Goal: Book appointment/travel/reservation

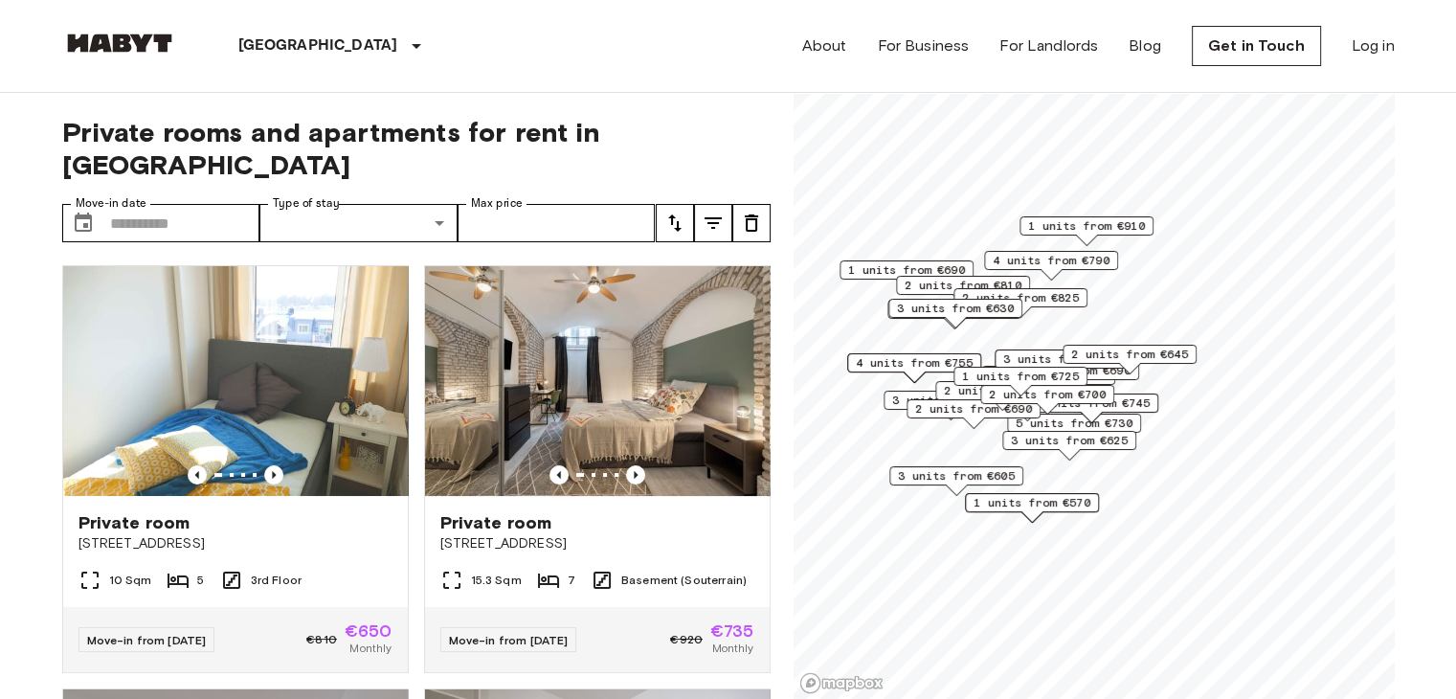
click at [1063, 504] on span "1 units from €570" at bounding box center [1032, 502] width 117 height 17
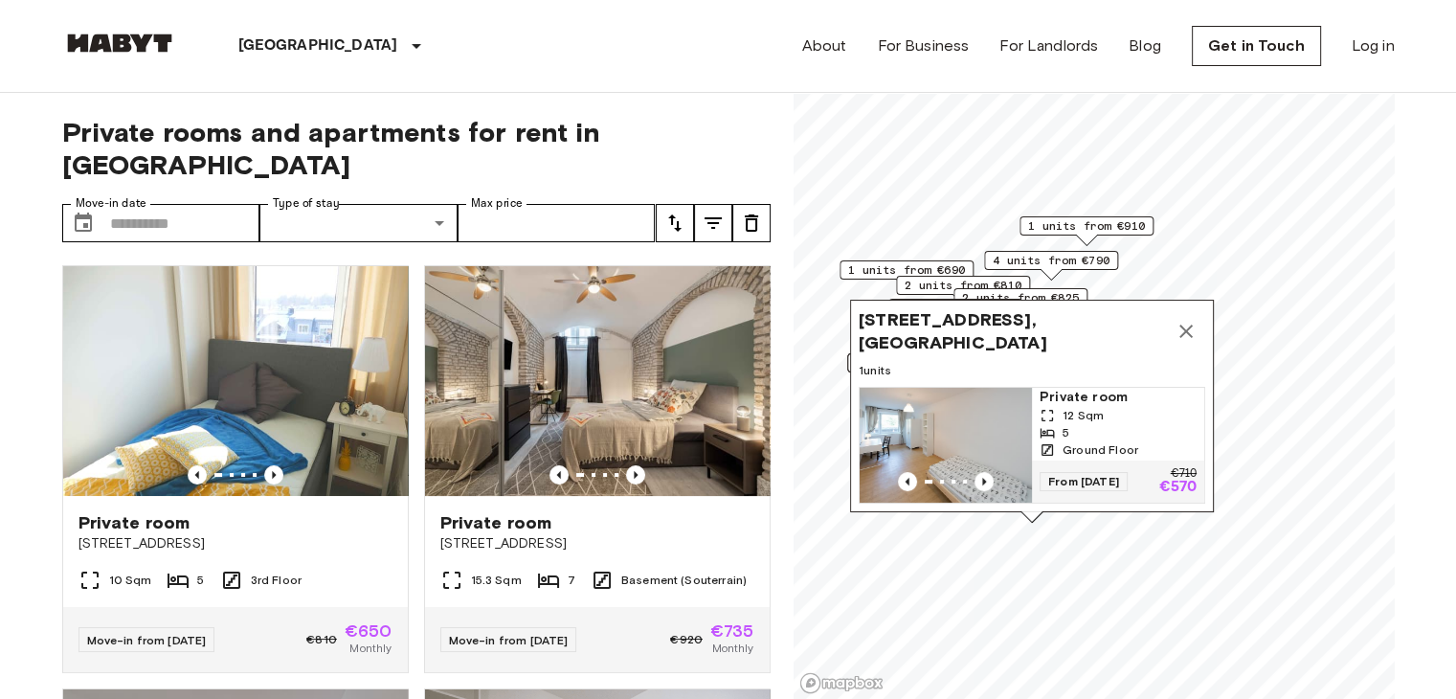
click at [1149, 222] on div "1 units from €910" at bounding box center [1087, 225] width 134 height 19
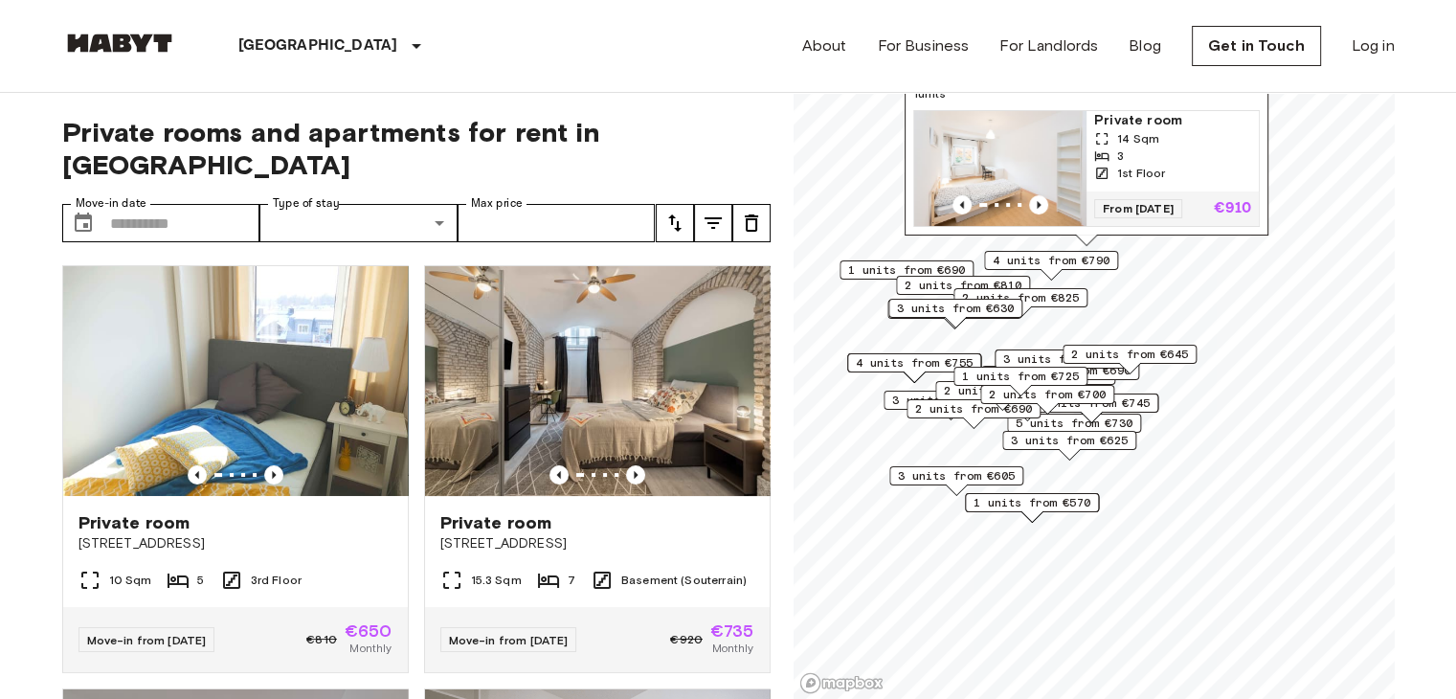
click at [1052, 354] on span "3 units from €800" at bounding box center [1061, 358] width 117 height 17
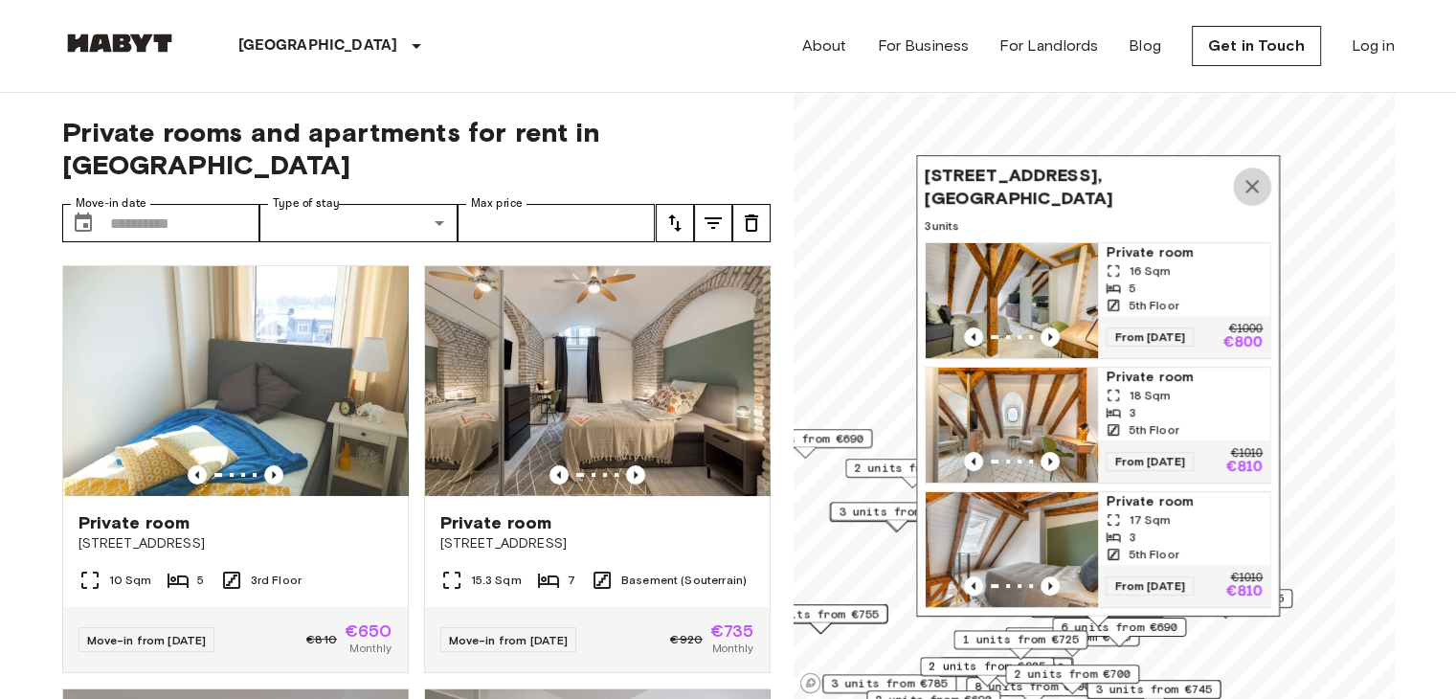
click at [1252, 180] on icon "Map marker" at bounding box center [1251, 186] width 13 height 13
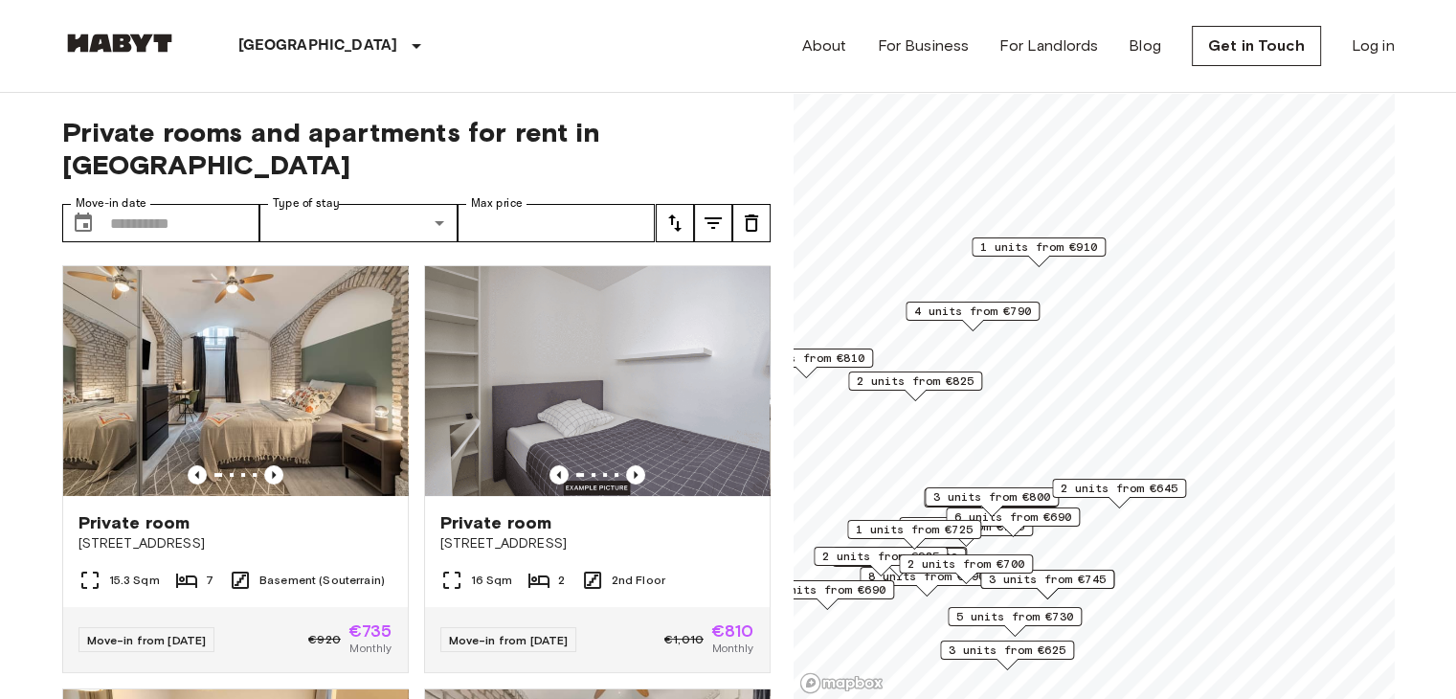
click at [1099, 486] on span "2 units from €645" at bounding box center [1119, 488] width 117 height 17
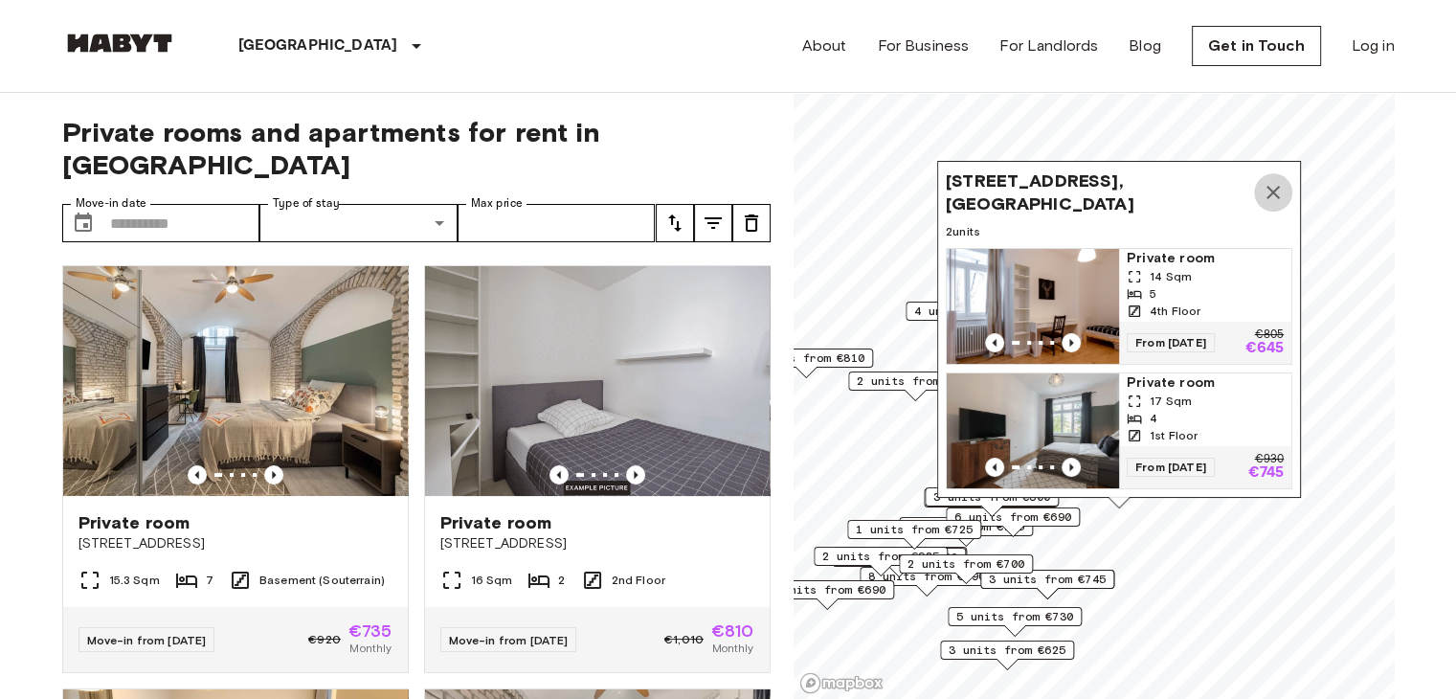
click at [1278, 186] on icon "Map marker" at bounding box center [1273, 192] width 13 height 13
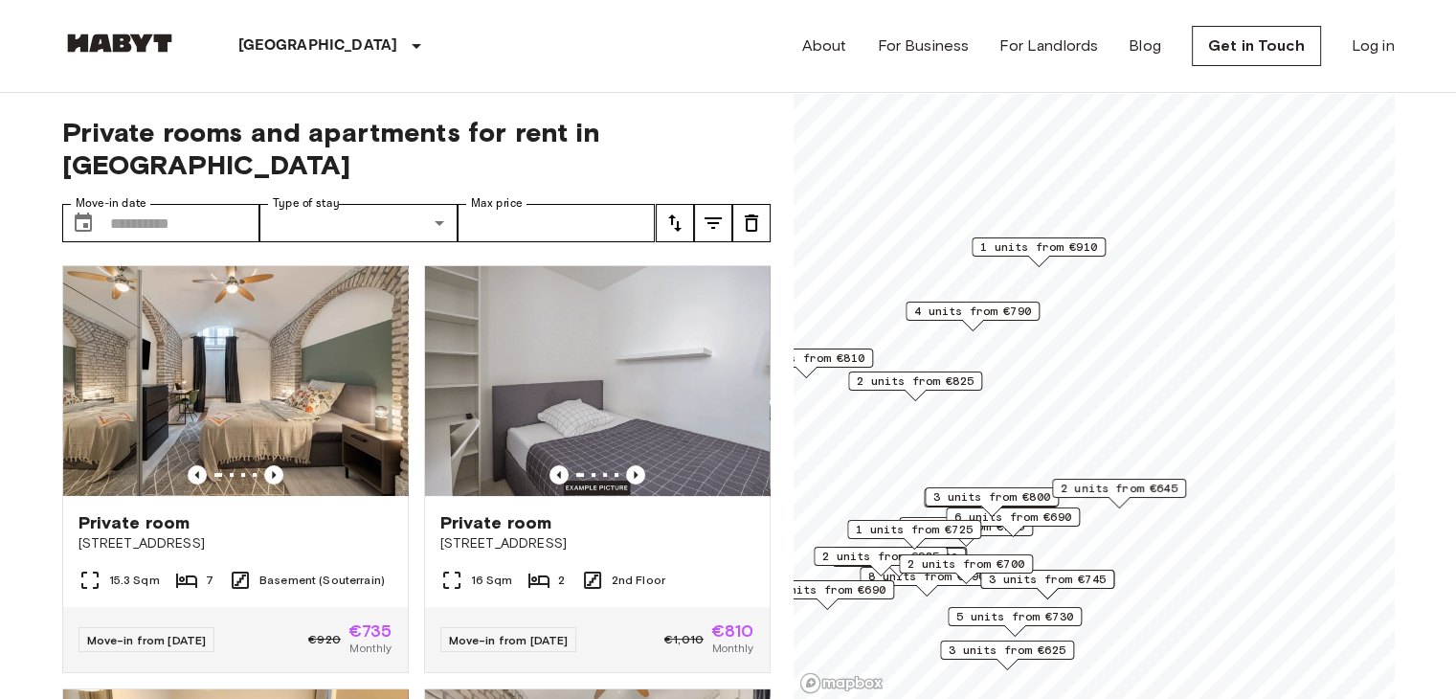
click at [999, 495] on span "3 units from €800" at bounding box center [991, 496] width 117 height 17
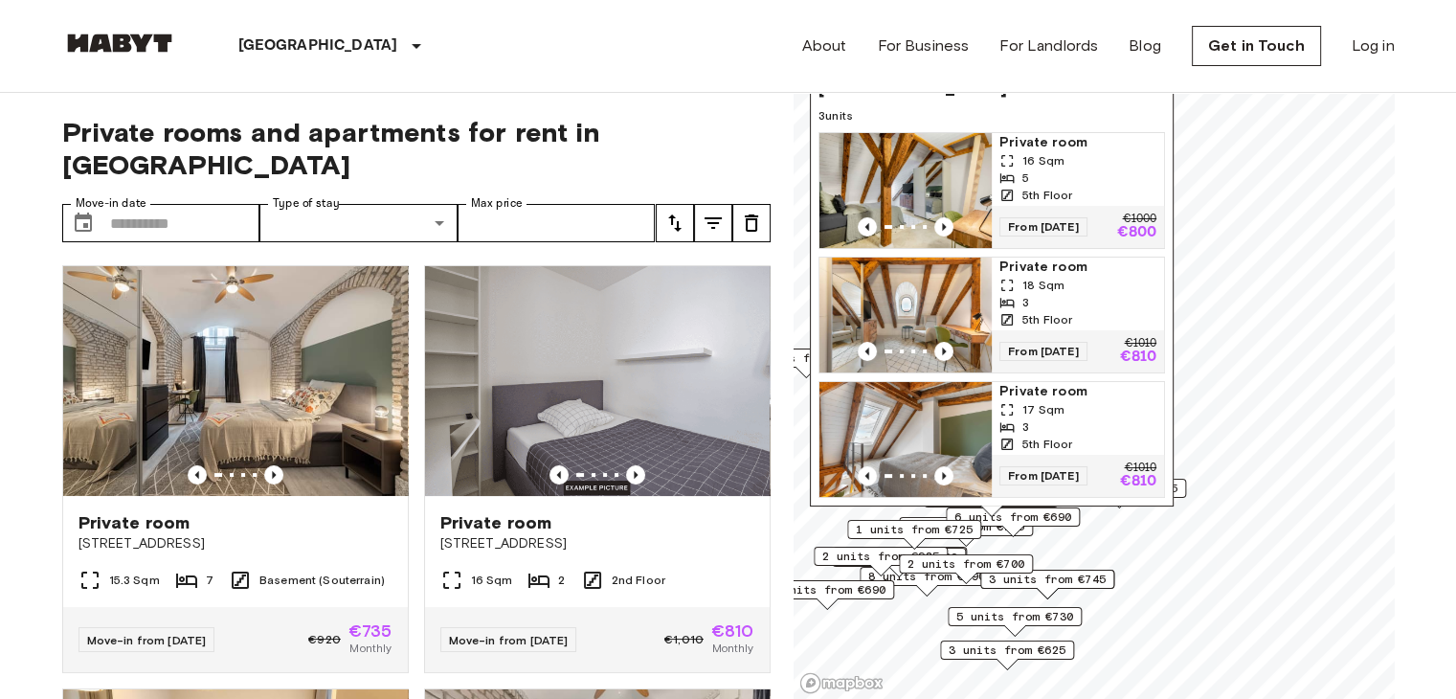
click at [1153, 112] on div "Frauenstraße 12, 80469 Munich, GER 3 units Private room 16 Sqm 5 5th Floor From…" at bounding box center [992, 275] width 364 height 461
click at [565, 204] on input "Max price" at bounding box center [557, 223] width 198 height 38
click at [121, 204] on input "Move-in date" at bounding box center [185, 223] width 150 height 38
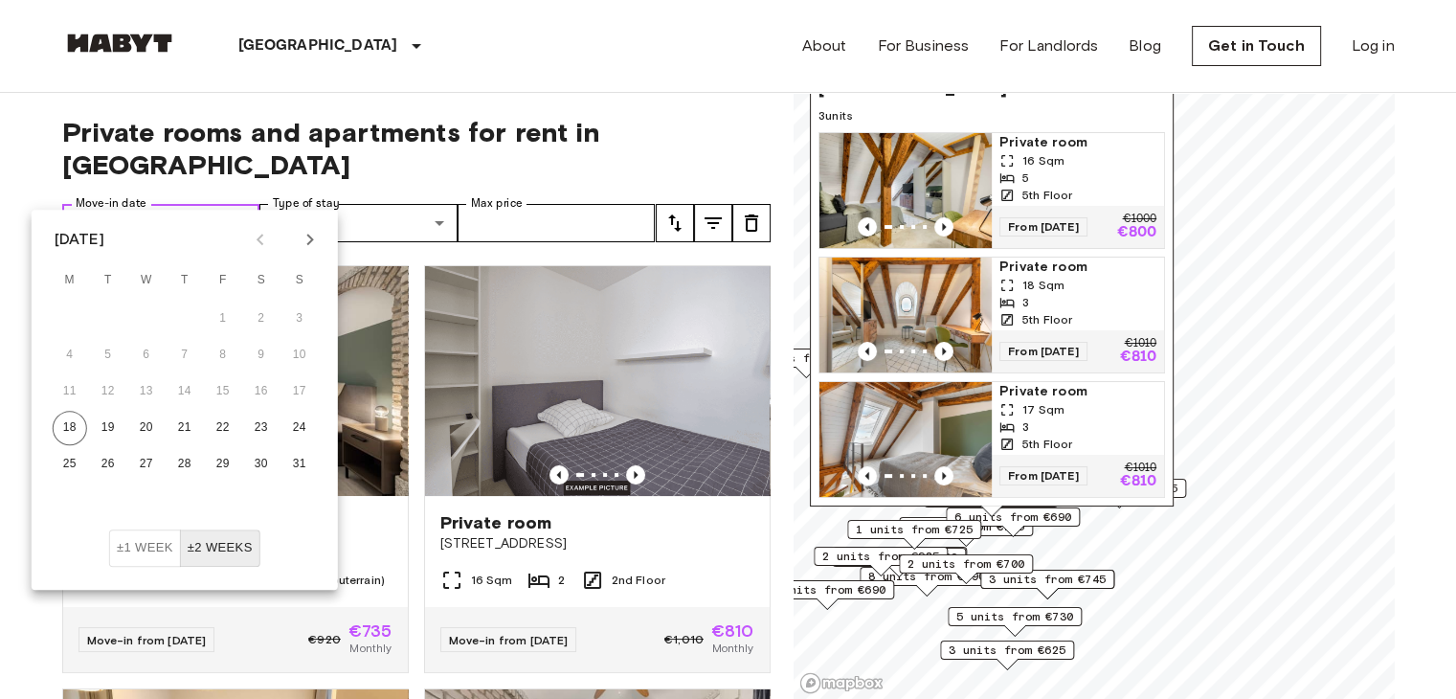
click at [121, 204] on input "Move-in date" at bounding box center [185, 223] width 150 height 38
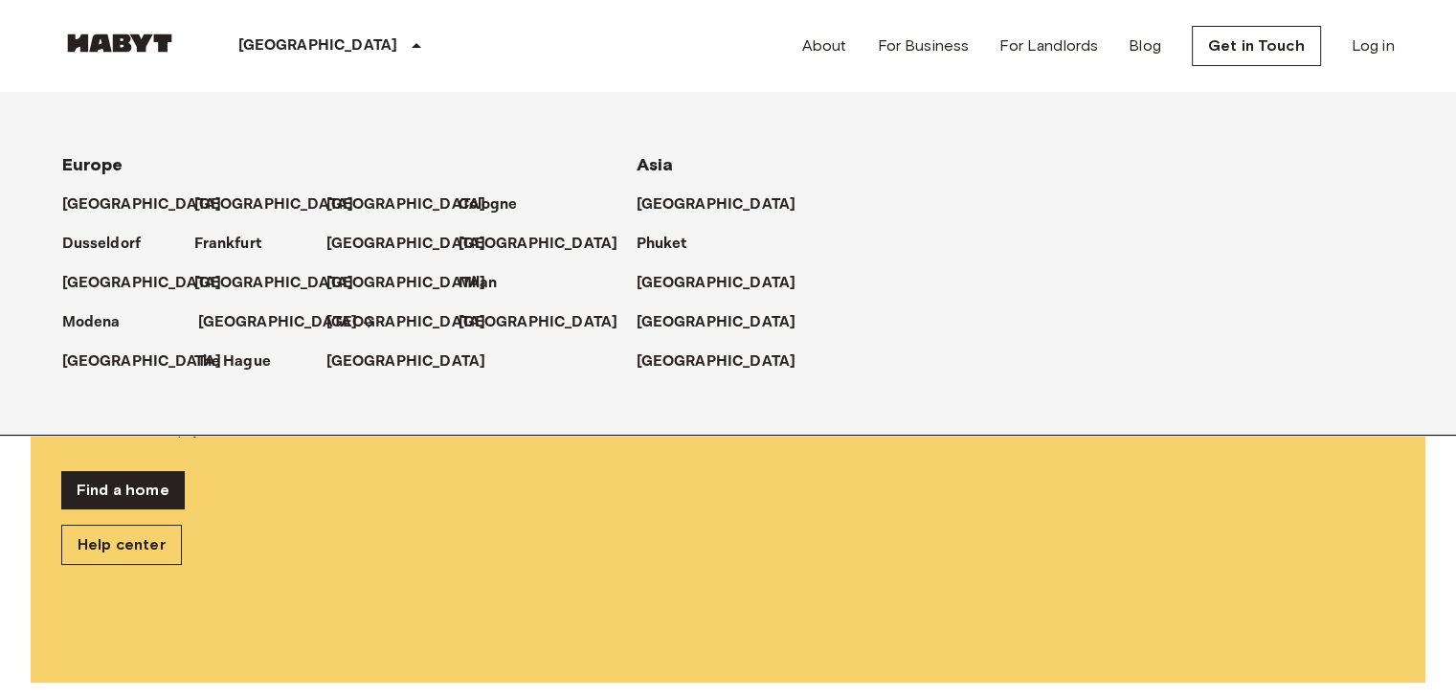
click at [223, 317] on p "[GEOGRAPHIC_DATA]" at bounding box center [278, 322] width 160 height 23
